Goal: Task Accomplishment & Management: Use online tool/utility

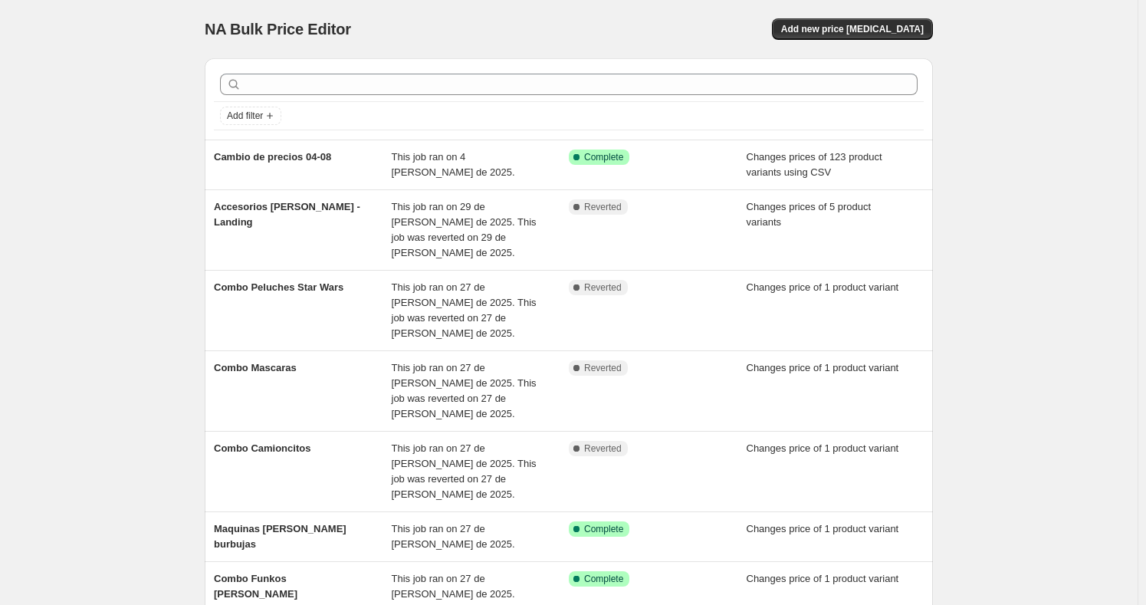
click at [809, 40] on div "NA Bulk Price Editor. This page is ready NA Bulk Price Editor Add new price [ME…" at bounding box center [569, 29] width 728 height 58
click at [826, 32] on span "Add new price [MEDICAL_DATA]" at bounding box center [852, 29] width 143 height 12
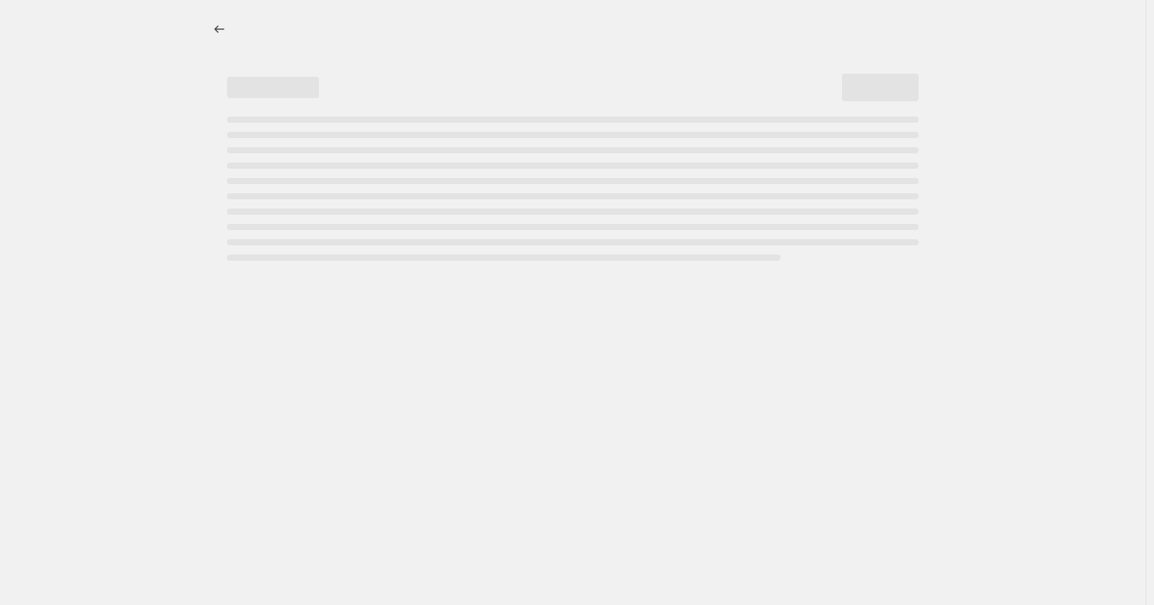
click at [826, 31] on div at bounding box center [573, 28] width 728 height 21
select select "percentage"
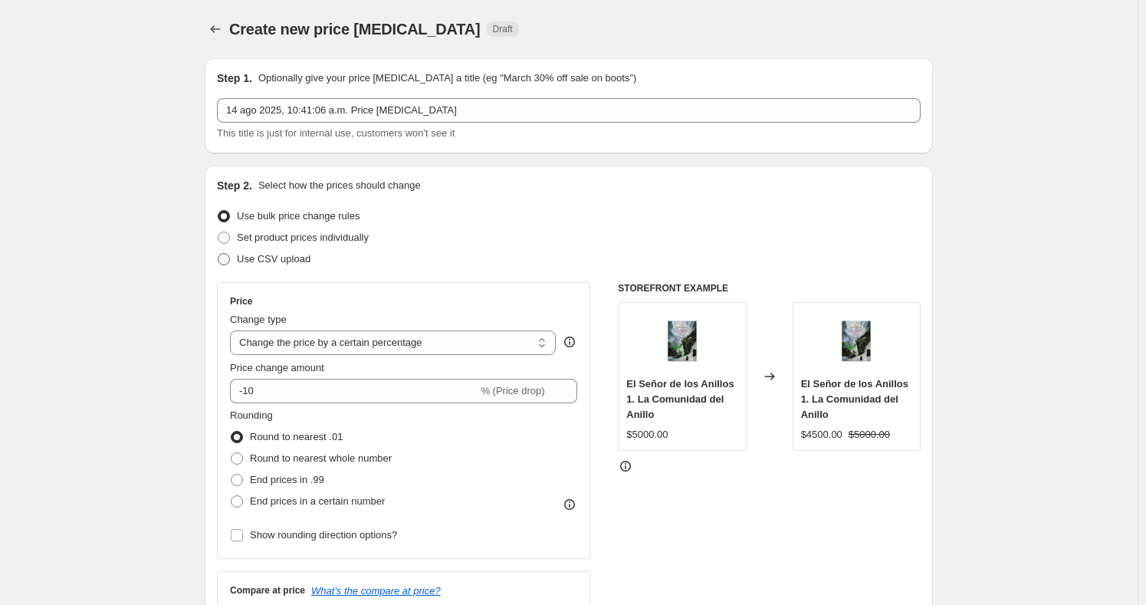
click at [268, 258] on span "Use CSV upload" at bounding box center [274, 258] width 74 height 11
click at [218, 254] on input "Use CSV upload" at bounding box center [218, 253] width 1 height 1
radio input "true"
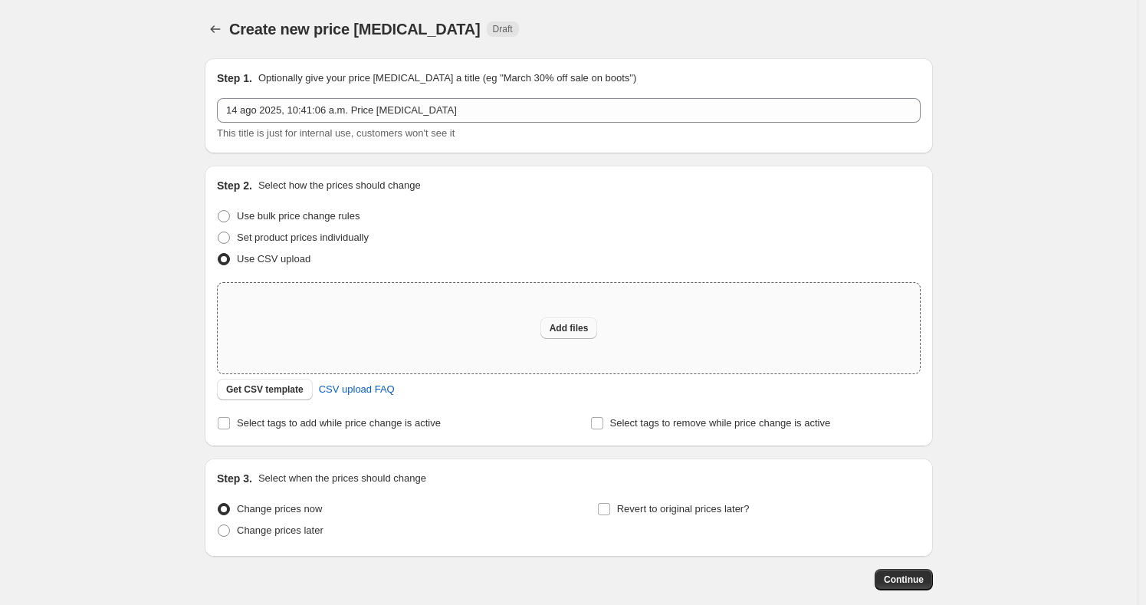
click at [570, 336] on button "Add files" at bounding box center [568, 327] width 57 height 21
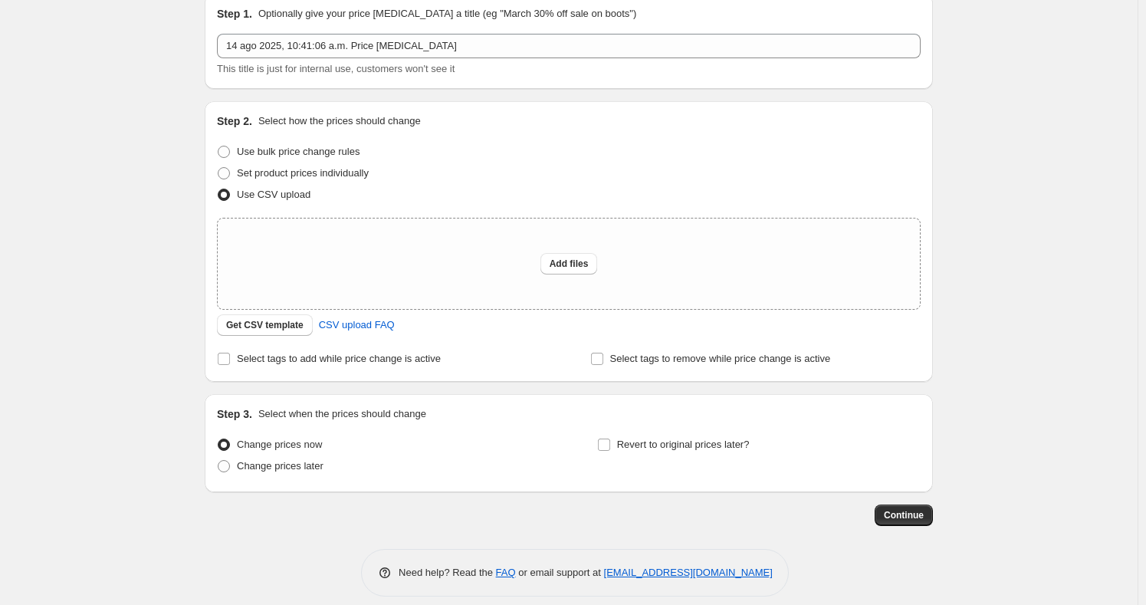
scroll to position [71, 0]
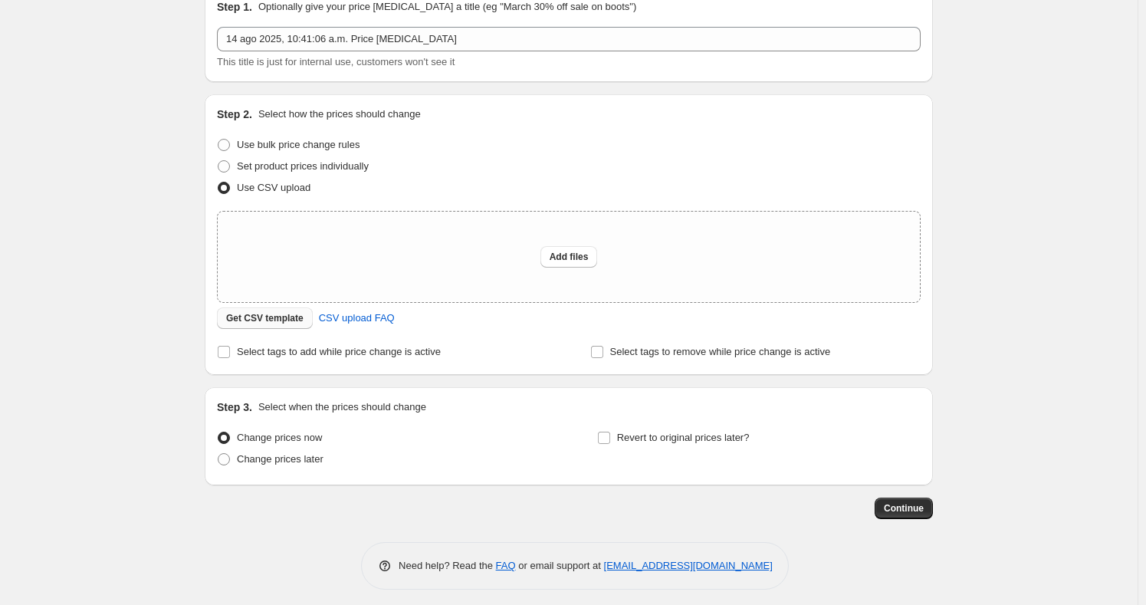
click at [274, 322] on span "Get CSV template" at bounding box center [264, 318] width 77 height 12
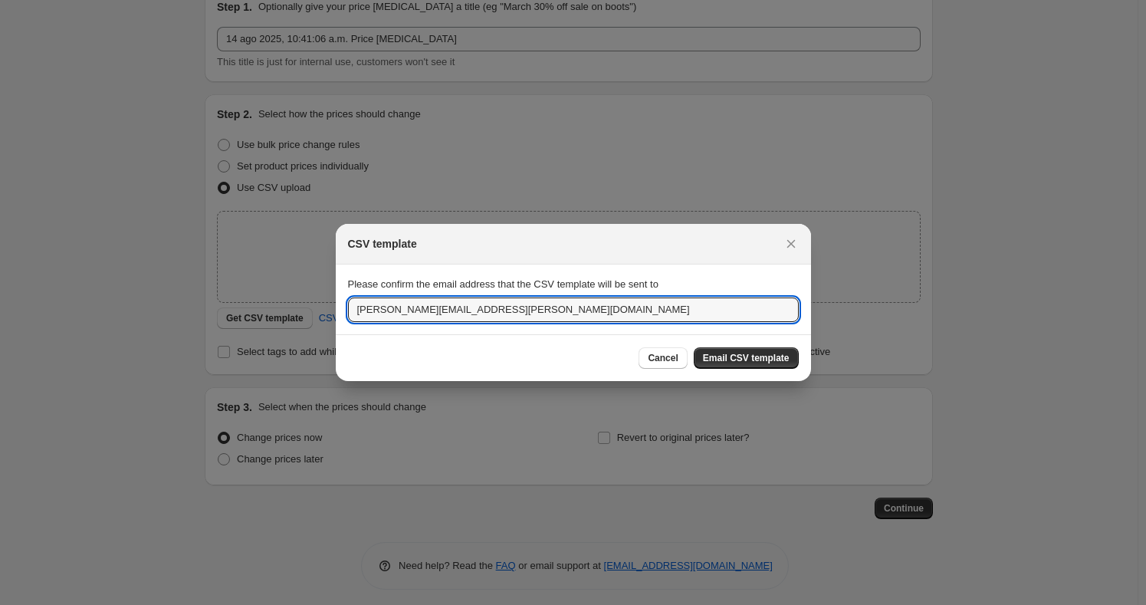
drag, startPoint x: 394, startPoint y: 311, endPoint x: 295, endPoint y: 302, distance: 99.3
click at [292, 604] on div "CSV template Please confirm the email address that the CSV template will be sen…" at bounding box center [573, 613] width 1146 height 0
drag, startPoint x: 483, startPoint y: 310, endPoint x: 224, endPoint y: 267, distance: 262.7
click at [222, 604] on div "CSV template Please confirm the email address that the CSV template will be sen…" at bounding box center [573, 613] width 1146 height 0
type input "[EMAIL_ADDRESS][DOMAIN_NAME]"
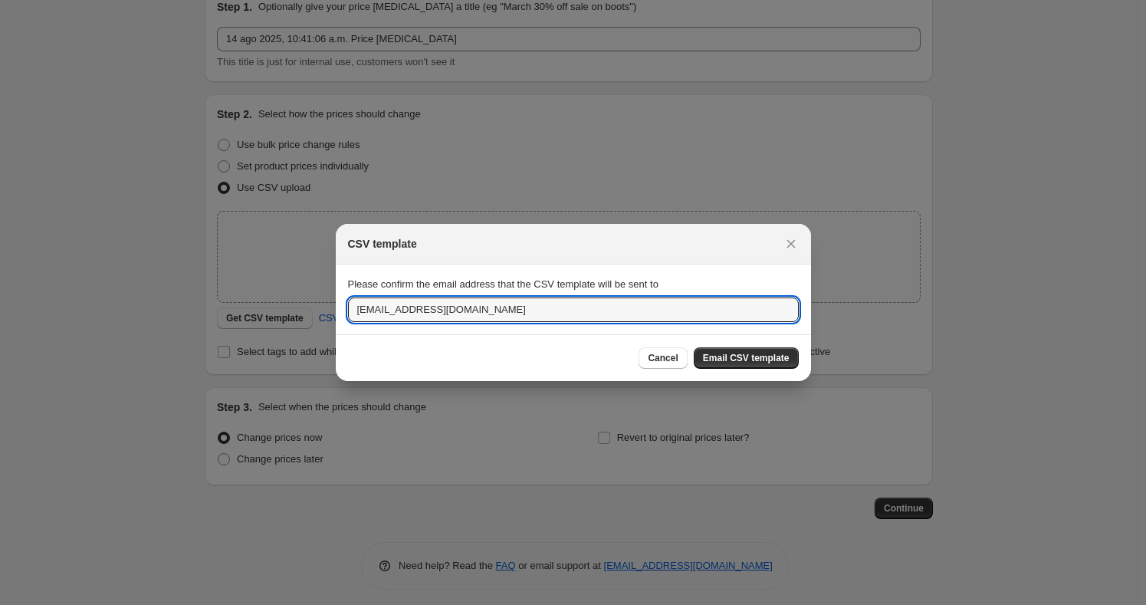
click at [767, 359] on span "Email CSV template" at bounding box center [746, 358] width 87 height 12
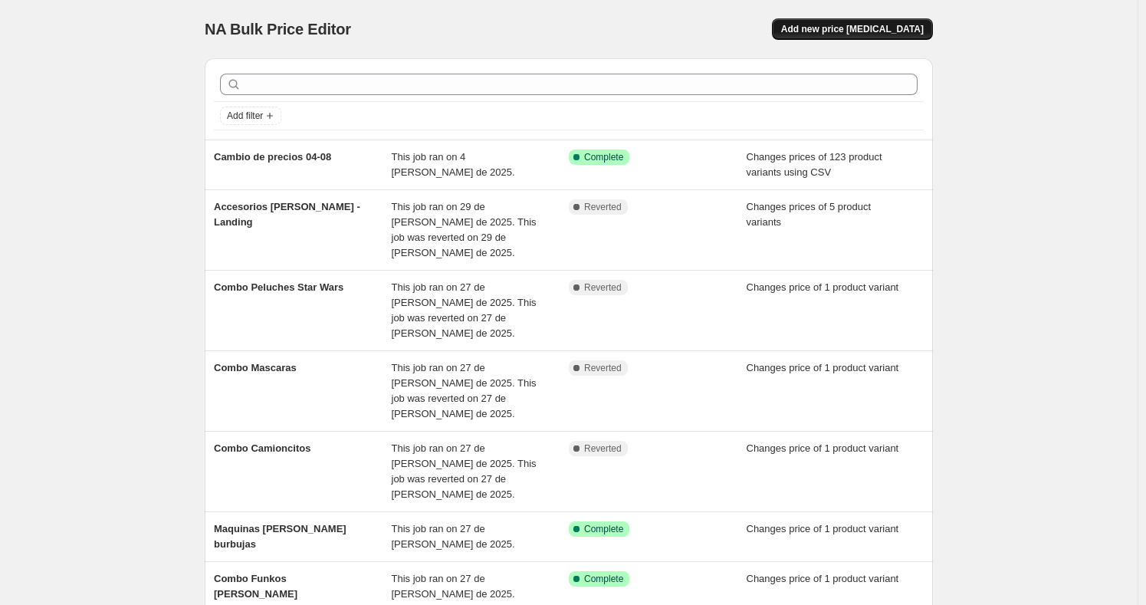
click at [849, 31] on span "Add new price [MEDICAL_DATA]" at bounding box center [852, 29] width 143 height 12
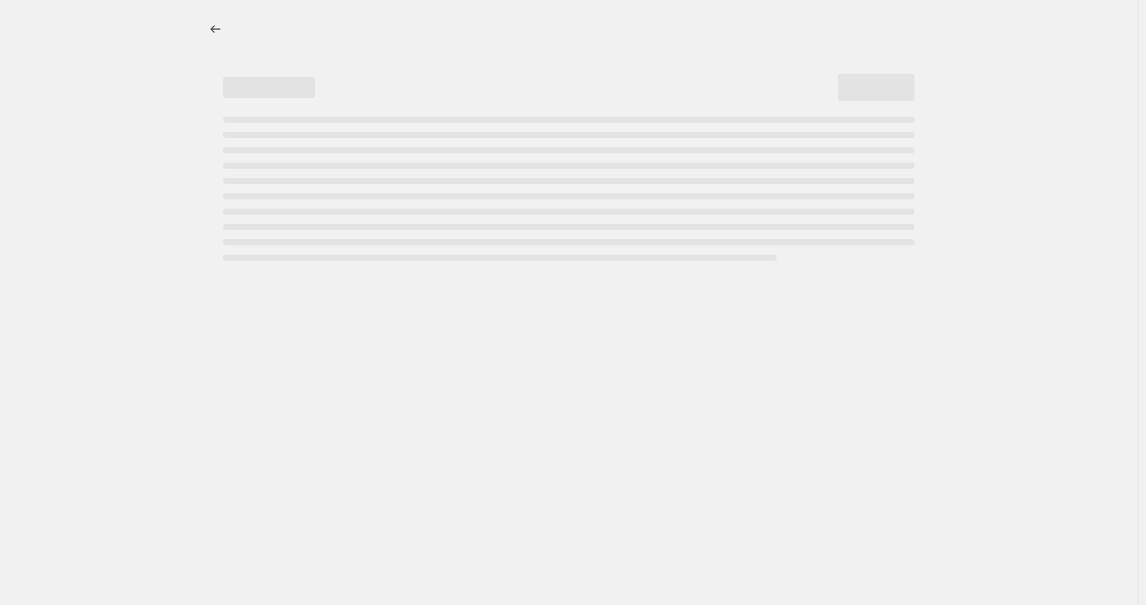
select select "percentage"
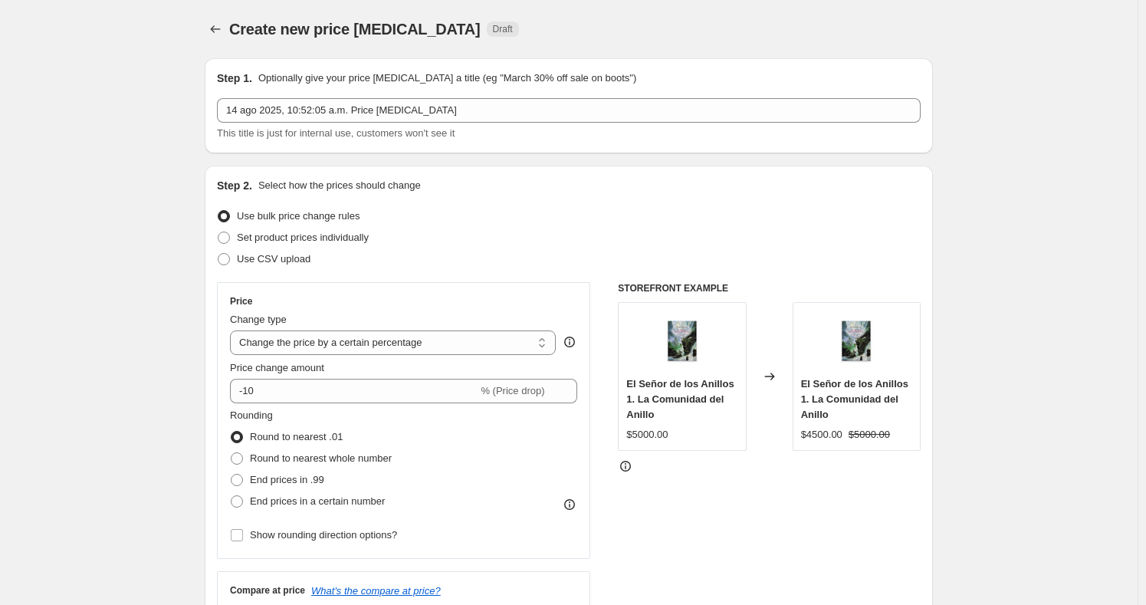
drag, startPoint x: 247, startPoint y: 262, endPoint x: 386, endPoint y: 231, distance: 143.0
click at [248, 263] on span "Use CSV upload" at bounding box center [274, 258] width 74 height 11
click at [218, 254] on input "Use CSV upload" at bounding box center [218, 253] width 1 height 1
radio input "true"
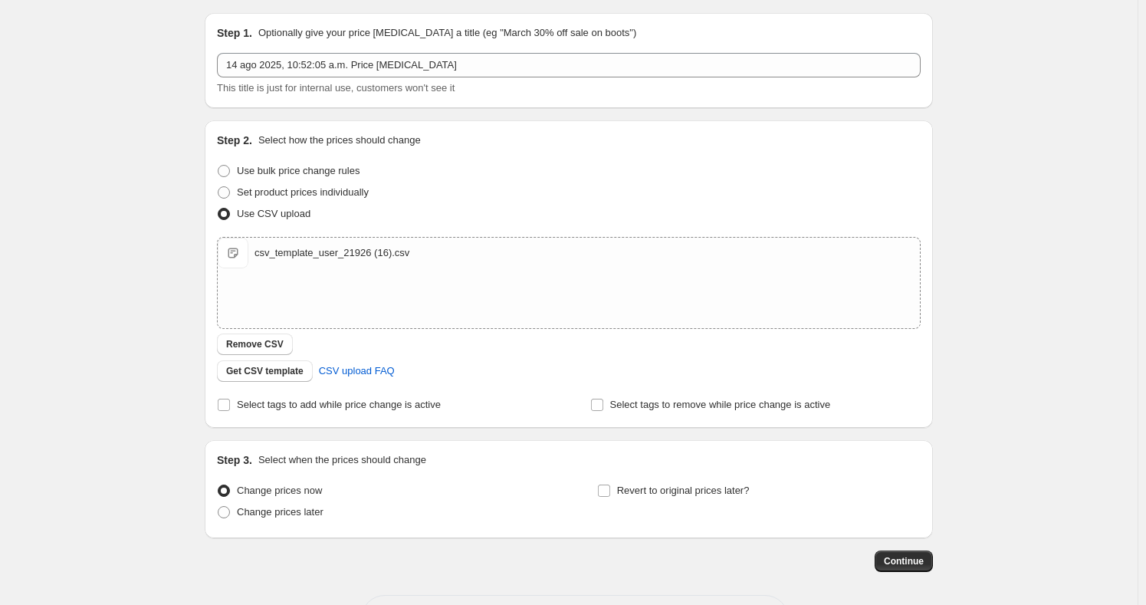
scroll to position [57, 0]
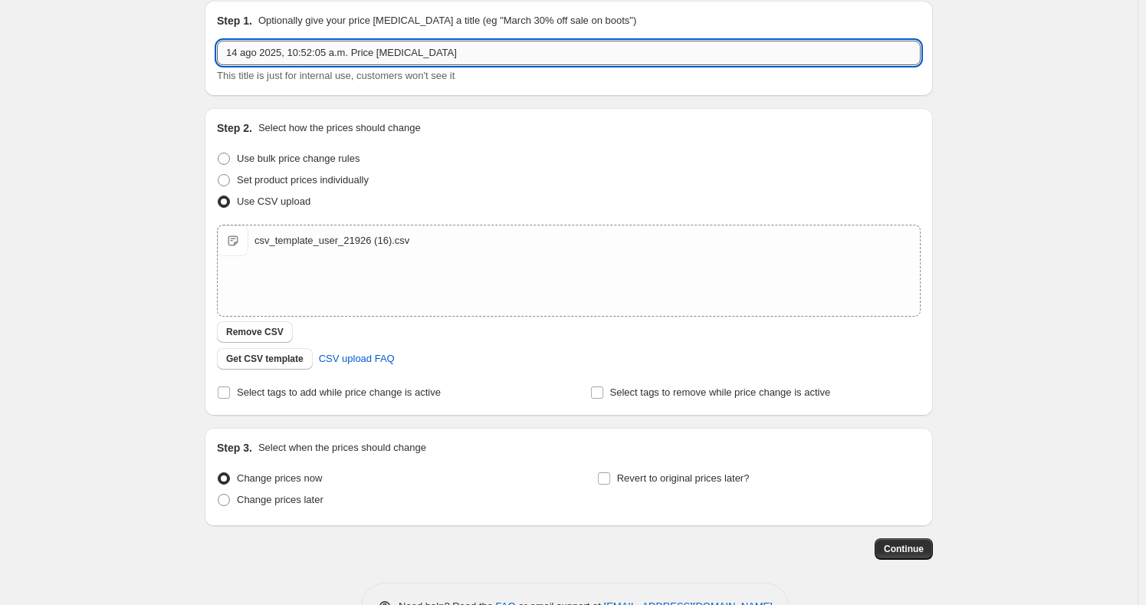
drag, startPoint x: 360, startPoint y: 51, endPoint x: 478, endPoint y: 50, distance: 118.8
click at [478, 50] on input "14 ago 2025, 10:52:05 a.m. Price change job" at bounding box center [569, 53] width 704 height 25
type input "14 ago 2025, 10:52:05 a.m. Cambio 14 agosto"
click at [922, 544] on span "Continue" at bounding box center [904, 549] width 40 height 12
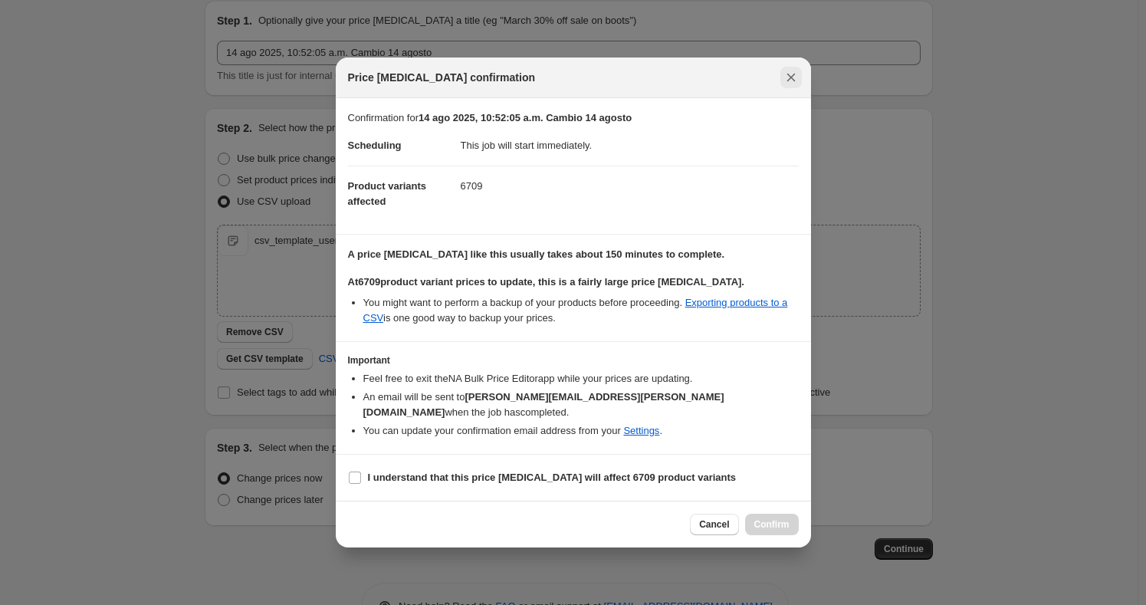
click at [791, 83] on icon "Close" at bounding box center [790, 77] width 15 height 15
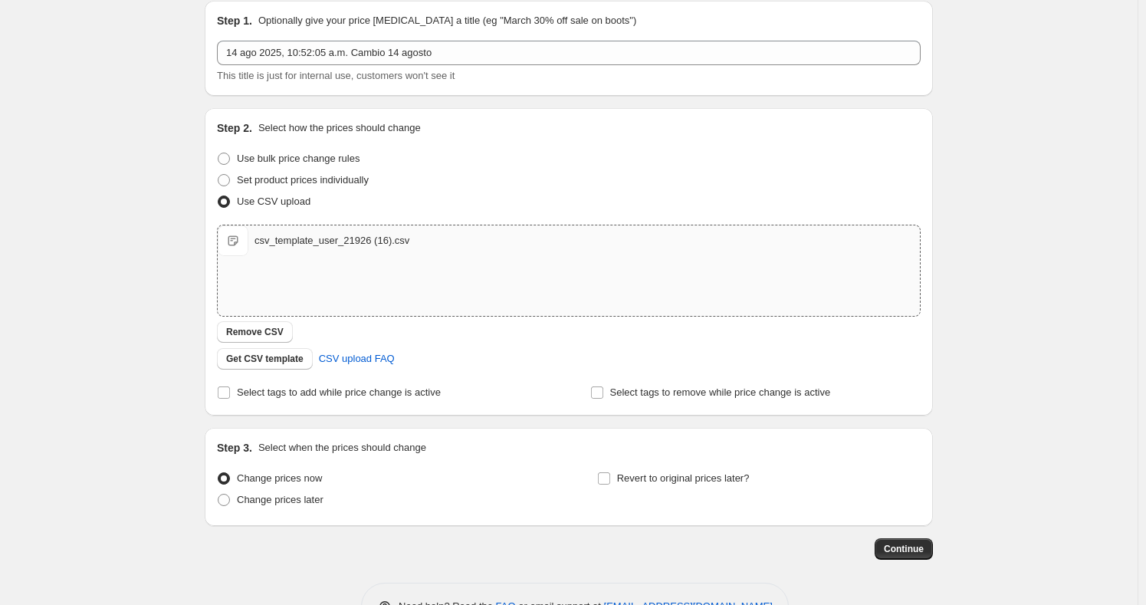
click at [331, 257] on div "csv_template_user_21926 (16).csv csv_template_user_21926 (16).csv" at bounding box center [569, 270] width 702 height 90
click at [899, 550] on span "Continue" at bounding box center [904, 549] width 40 height 12
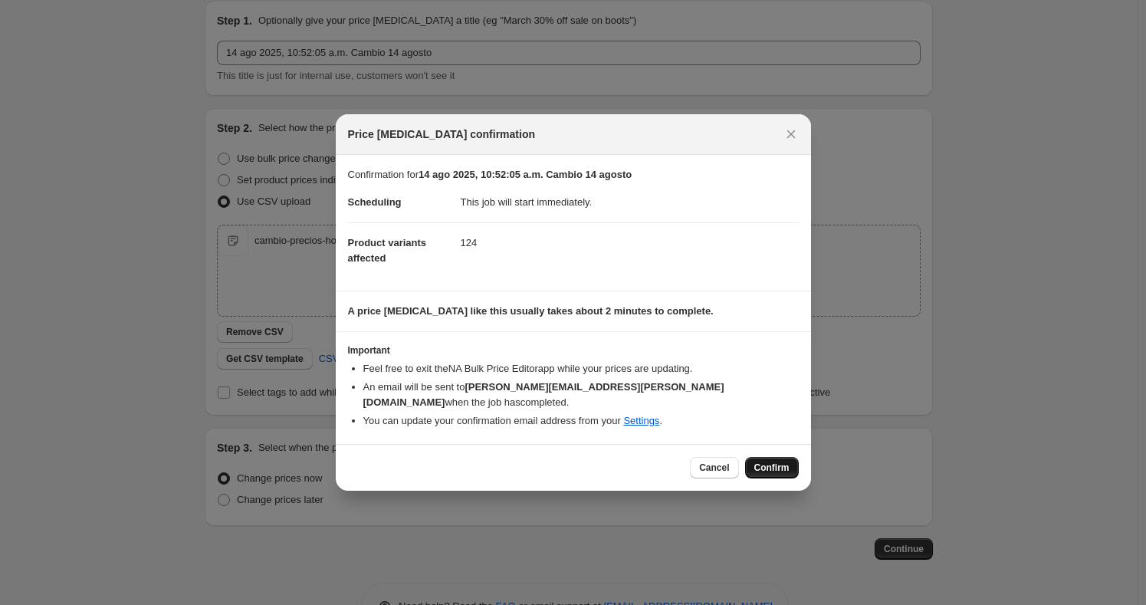
click at [776, 462] on span "Confirm" at bounding box center [771, 468] width 35 height 12
